Goal: Task Accomplishment & Management: Use online tool/utility

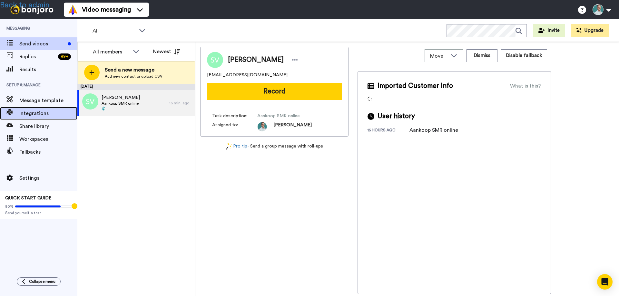
click at [38, 113] on span "Integrations" at bounding box center [48, 114] width 58 height 8
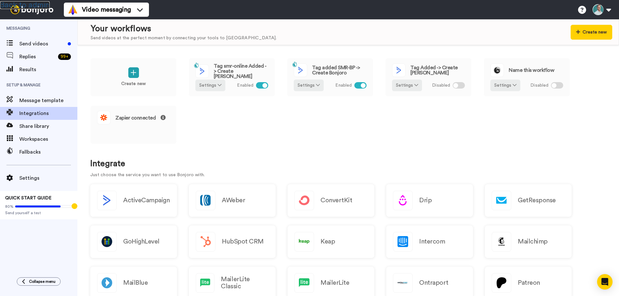
click at [27, 4] on link "Back to admin" at bounding box center [25, 5] width 50 height 8
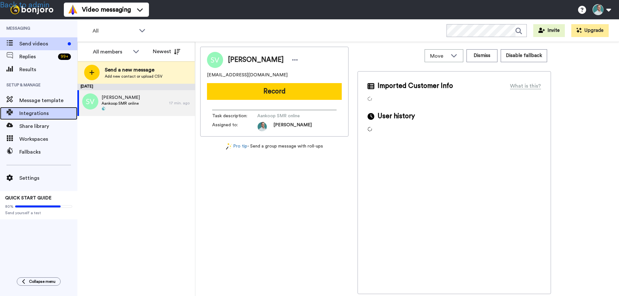
click at [25, 115] on span "Integrations" at bounding box center [48, 114] width 58 height 8
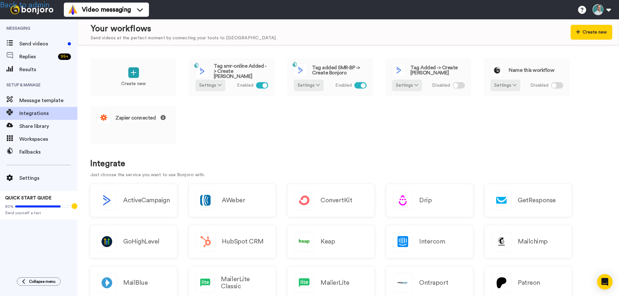
click at [53, 244] on div "Messaging Send videos Replies 99 + Results Setup & Manage Message template Inte…" at bounding box center [38, 145] width 77 height 252
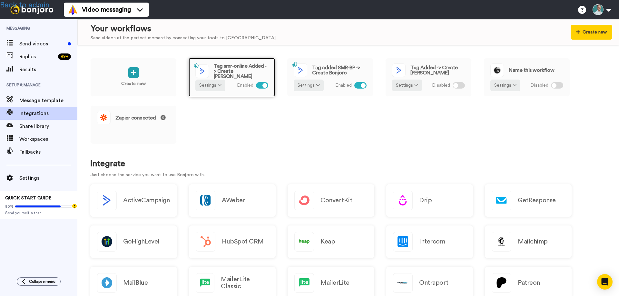
click at [232, 69] on span "Tag smr-online Added -> Create Bonjoro" at bounding box center [241, 71] width 54 height 15
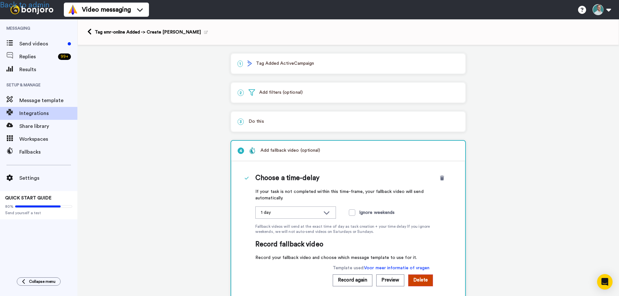
click at [265, 65] on p "1 Tag Added ActiveCampaign" at bounding box center [348, 63] width 221 height 7
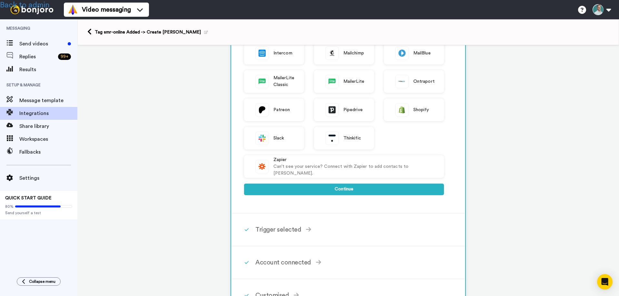
scroll to position [193, 0]
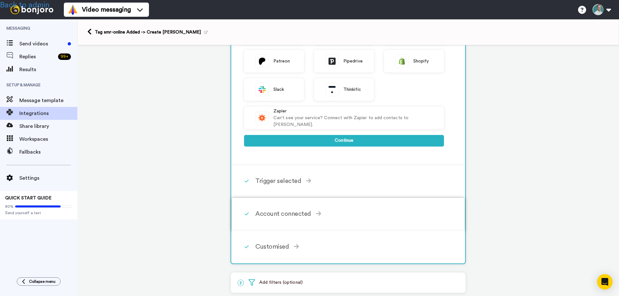
click at [277, 218] on div "Account connected" at bounding box center [349, 214] width 189 height 10
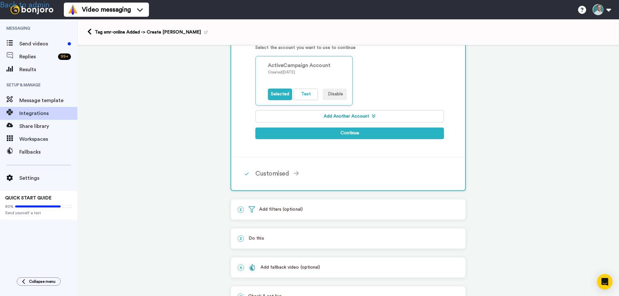
scroll to position [118, 0]
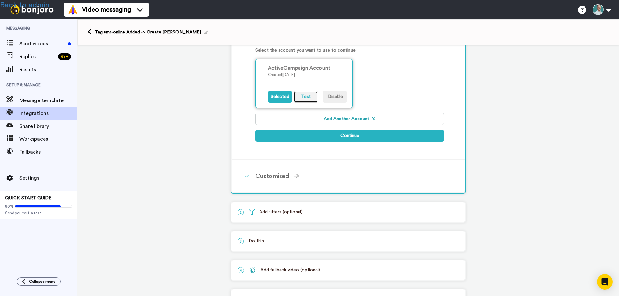
click at [299, 96] on button "Test" at bounding box center [306, 97] width 24 height 12
click at [90, 31] on icon at bounding box center [89, 31] width 4 height 7
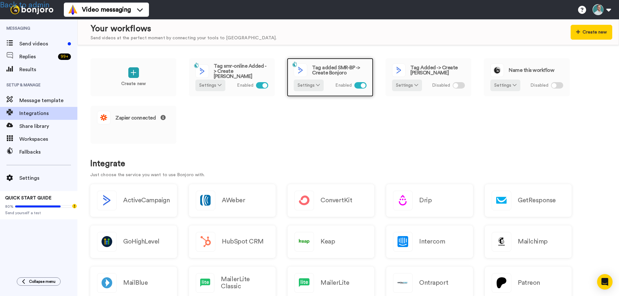
click at [326, 71] on span "Tag added SMR-BP -> Create Bonjoro" at bounding box center [339, 70] width 54 height 10
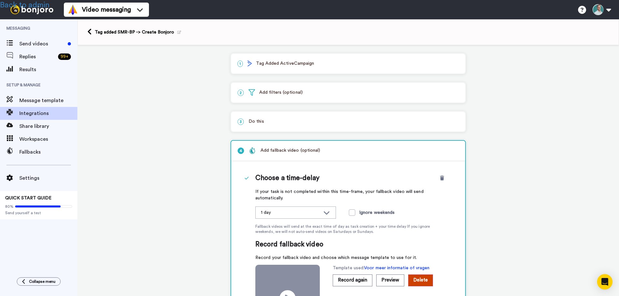
click at [268, 65] on p "1 Tag Added ActiveCampaign" at bounding box center [348, 63] width 221 height 7
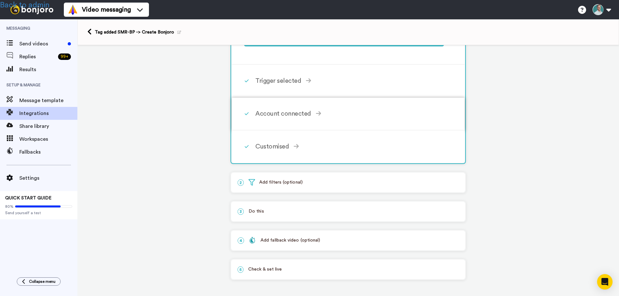
click at [268, 114] on div "Account connected" at bounding box center [349, 114] width 189 height 10
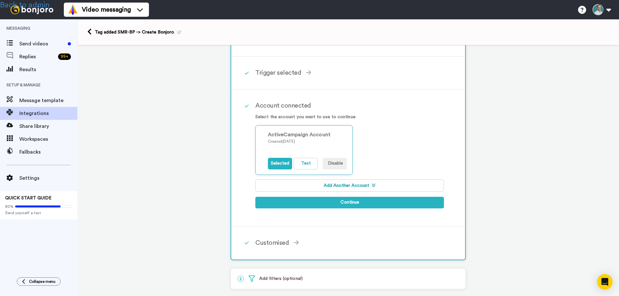
scroll to position [51, 0]
click at [299, 162] on button "Test" at bounding box center [306, 164] width 24 height 12
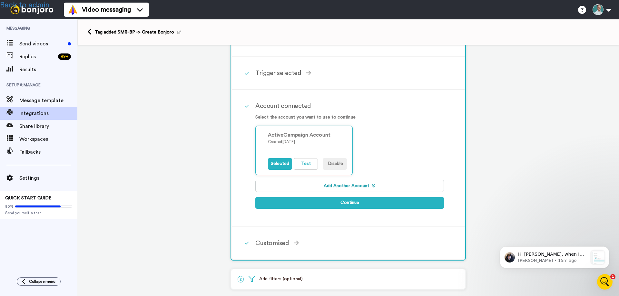
scroll to position [0, 0]
click at [40, 7] on link "Back to admin" at bounding box center [25, 5] width 50 height 8
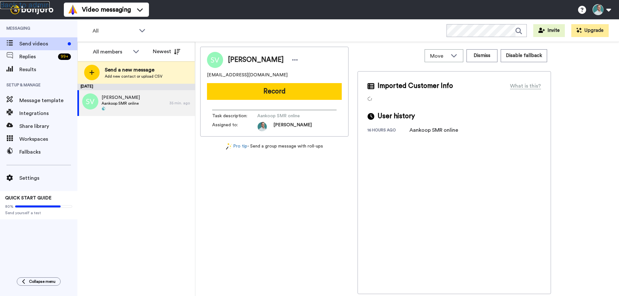
click at [33, 4] on link "Back to admin" at bounding box center [25, 5] width 50 height 8
